Goal: Information Seeking & Learning: Learn about a topic

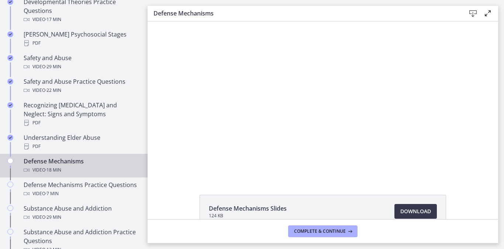
click at [407, 182] on div "Defense Mechanisms Slides 124 KB Download Opens in a new window" at bounding box center [323, 120] width 350 height 198
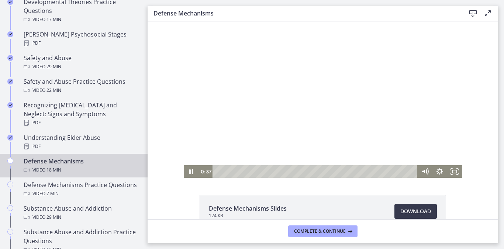
click at [297, 140] on div at bounding box center [323, 99] width 278 height 156
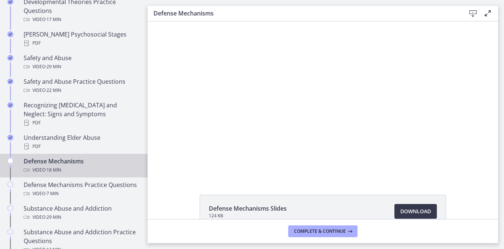
click at [184, 21] on button "Pause: ctgmo8leb9sc72ose380.mp4" at bounding box center [184, 21] width 0 height 0
click at [184, 21] on button "Play Video: ctgmo8leb9sc72ose380.mp4" at bounding box center [184, 21] width 0 height 0
click at [184, 21] on button "Pause: ctgmo8leb9sc72ose380.mp4" at bounding box center [184, 21] width 0 height 0
click at [184, 21] on button "Play Video: ctgmo8leb9sc72ose380.mp4" at bounding box center [184, 21] width 0 height 0
click at [184, 21] on button "Pause: ctgmo8leb9sc72ose380.mp4" at bounding box center [184, 21] width 0 height 0
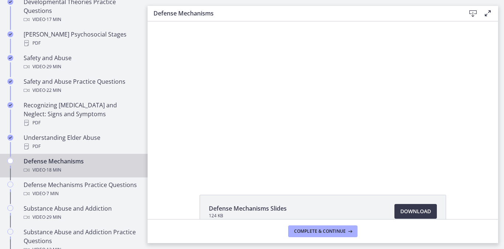
click at [184, 21] on button "Play Video: ctgmo8leb9sc72ose380.mp4" at bounding box center [184, 21] width 0 height 0
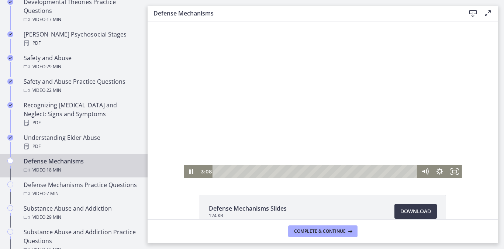
click at [184, 21] on button "Pause: ctgmo8leb9sc72ose380.mp4" at bounding box center [184, 21] width 0 height 0
click at [184, 21] on button "Play Video: ctgmo8leb9sc72ose380.mp4" at bounding box center [184, 21] width 0 height 0
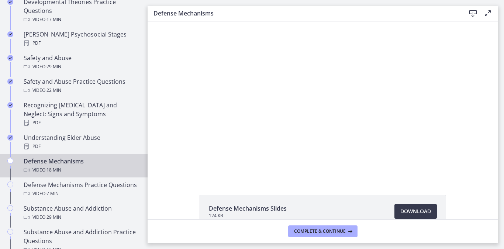
click at [184, 21] on button "Pause: ctgmo8leb9sc72ose380.mp4" at bounding box center [184, 21] width 0 height 0
click at [184, 21] on button "Play Video: ctgmo8leb9sc72ose380.mp4" at bounding box center [184, 21] width 0 height 0
click at [184, 21] on button "Pause: ctgmo8leb9sc72ose380.mp4" at bounding box center [184, 21] width 0 height 0
click at [184, 21] on button "Play Video: ctgmo8leb9sc72ose380.mp4" at bounding box center [184, 21] width 0 height 0
click at [184, 21] on button "Pause: ctgmo8leb9sc72ose380.mp4" at bounding box center [184, 21] width 0 height 0
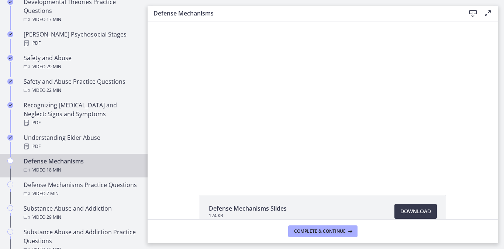
click at [184, 21] on button "Play Video: ctgmo8leb9sc72ose380.mp4" at bounding box center [184, 21] width 0 height 0
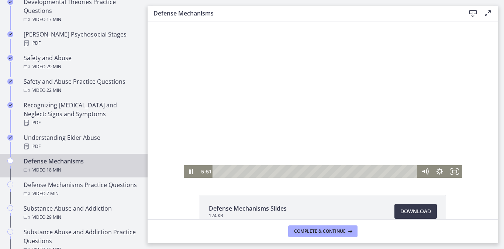
click at [283, 126] on div at bounding box center [323, 99] width 278 height 156
click at [184, 21] on button "Pause: ctgmo8leb9sc72ose380.mp4" at bounding box center [184, 21] width 0 height 0
click at [184, 21] on button "Play Video: ctgmo8leb9sc72ose380.mp4" at bounding box center [184, 21] width 0 height 0
click at [184, 21] on button "Pause: ctgmo8leb9sc72ose380.mp4" at bounding box center [184, 21] width 0 height 0
click at [184, 21] on button "Play Video: ctgmo8leb9sc72ose380.mp4" at bounding box center [184, 21] width 0 height 0
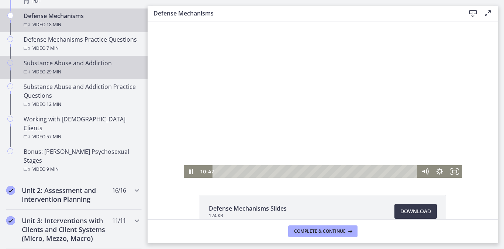
scroll to position [476, 0]
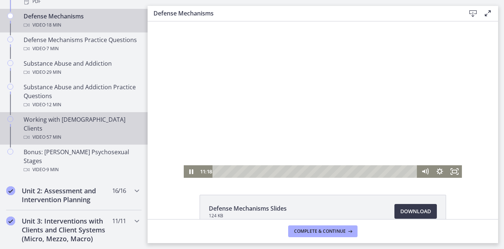
click at [184, 21] on button "Pause: ctgmo8leb9sc72ose380.mp4" at bounding box center [184, 21] width 0 height 0
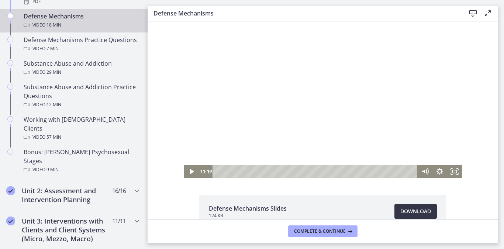
click at [415, 210] on span "Download Opens in a new window" at bounding box center [415, 211] width 31 height 9
click at [297, 113] on div at bounding box center [323, 99] width 278 height 156
click at [298, 121] on div at bounding box center [323, 99] width 278 height 156
click at [308, 114] on div at bounding box center [323, 99] width 278 height 156
click at [301, 113] on div at bounding box center [323, 99] width 278 height 156
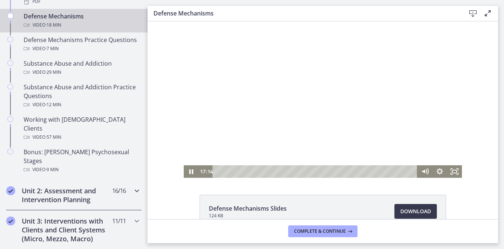
scroll to position [17, 0]
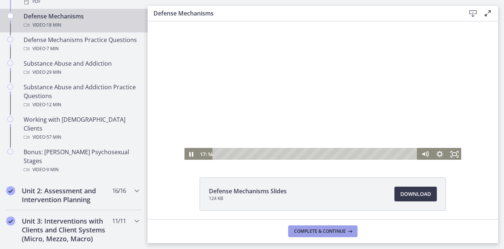
click at [339, 232] on span "Complete & continue" at bounding box center [320, 231] width 52 height 6
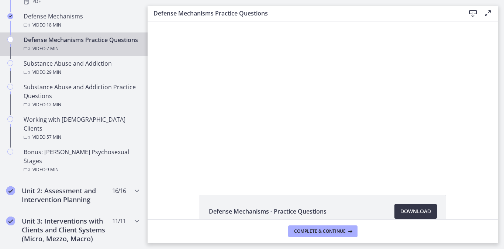
click at [416, 209] on span "Download Opens in a new window" at bounding box center [415, 211] width 31 height 9
